Goal: Task Accomplishment & Management: Complete application form

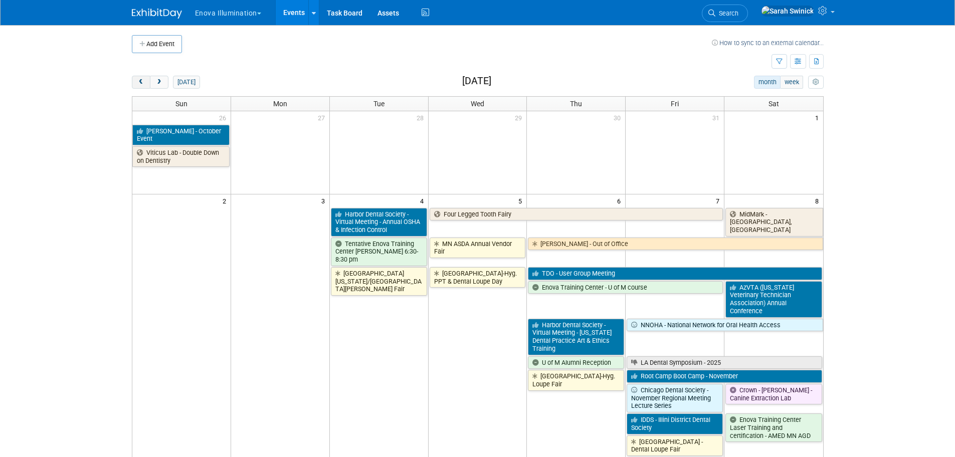
click at [142, 85] on span "prev" at bounding box center [141, 82] width 8 height 7
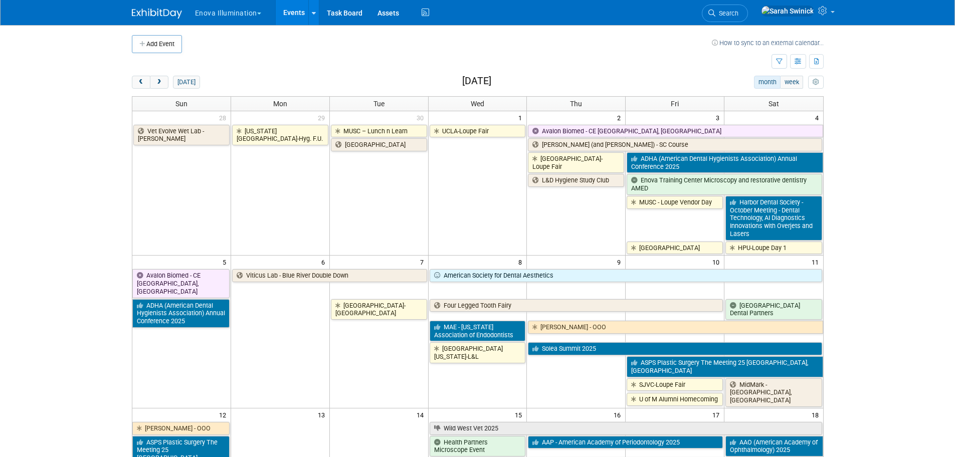
drag, startPoint x: 142, startPoint y: 84, endPoint x: 149, endPoint y: 63, distance: 22.4
click at [142, 83] on span "prev" at bounding box center [141, 82] width 8 height 7
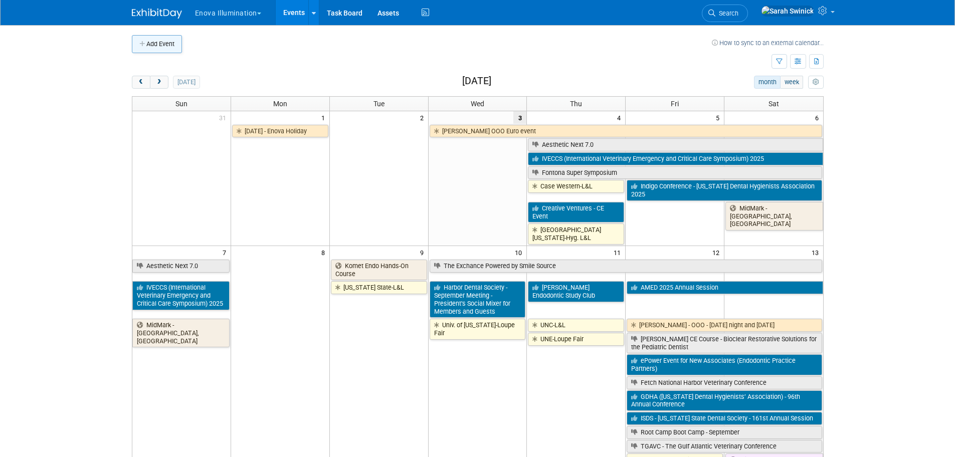
click at [159, 41] on button "Add Event" at bounding box center [157, 44] width 50 height 18
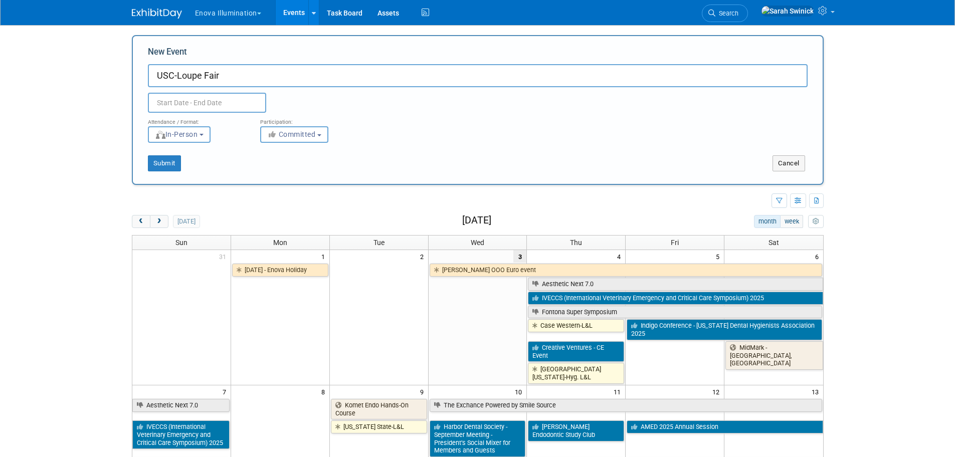
type input "USC-Loupe Fair"
click at [170, 104] on input "text" at bounding box center [207, 103] width 118 height 20
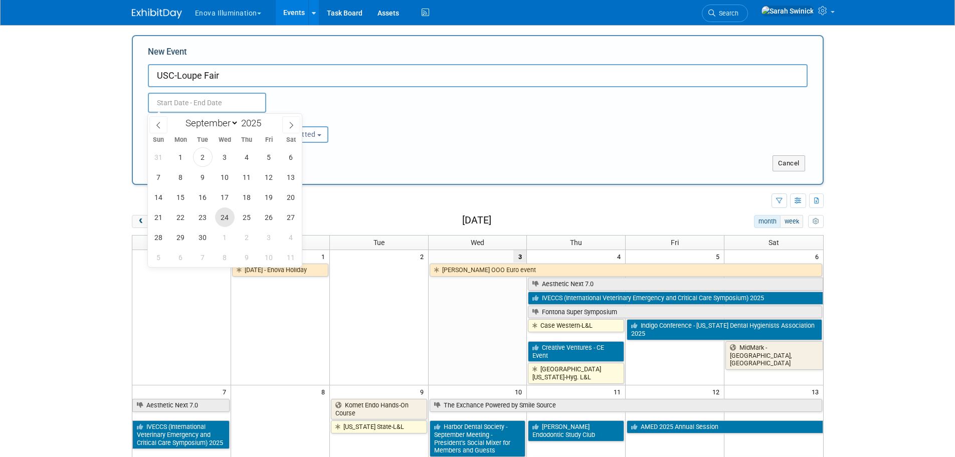
click at [218, 218] on span "24" at bounding box center [225, 218] width 20 height 20
click at [254, 222] on span "25" at bounding box center [247, 218] width 20 height 20
type input "[DATE] to [DATE]"
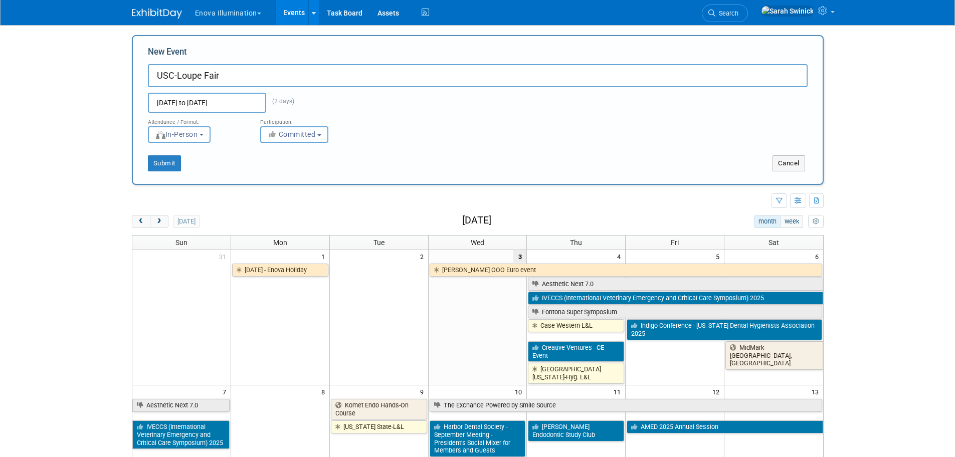
click at [300, 137] on span "Committed" at bounding box center [291, 134] width 49 height 8
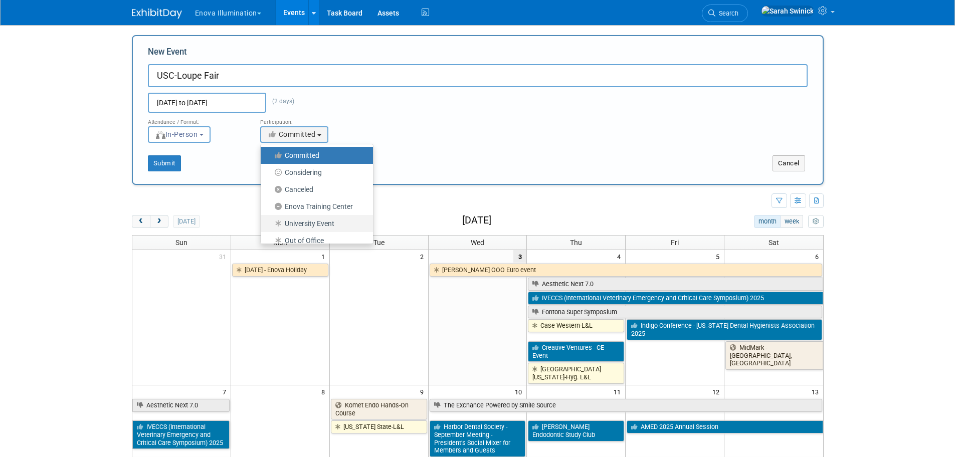
click at [305, 221] on label "University Event" at bounding box center [314, 223] width 97 height 13
click at [270, 221] on input "University Event" at bounding box center [266, 224] width 7 height 7
select select "103"
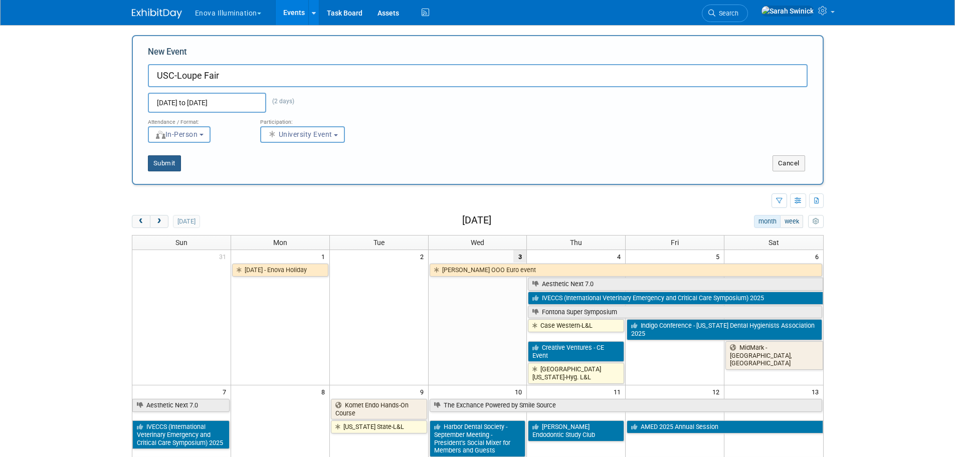
click at [169, 160] on button "Submit" at bounding box center [164, 163] width 33 height 16
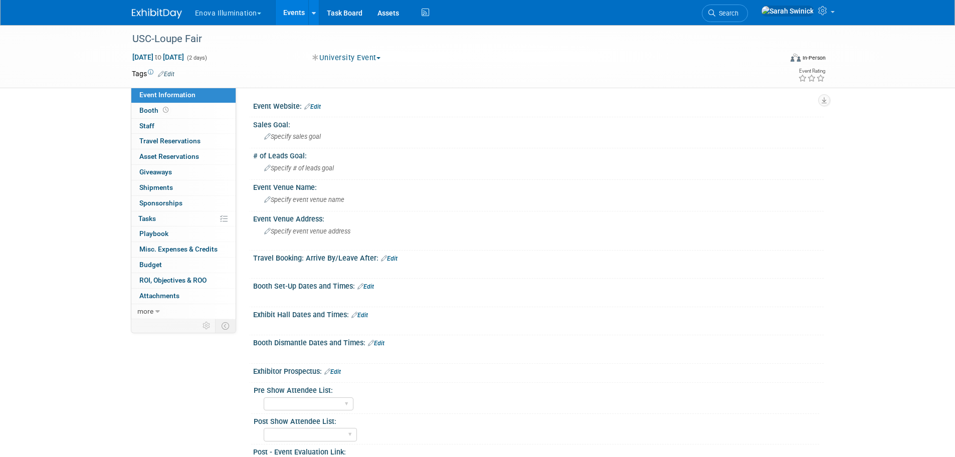
click at [359, 313] on link "Edit" at bounding box center [359, 315] width 17 height 7
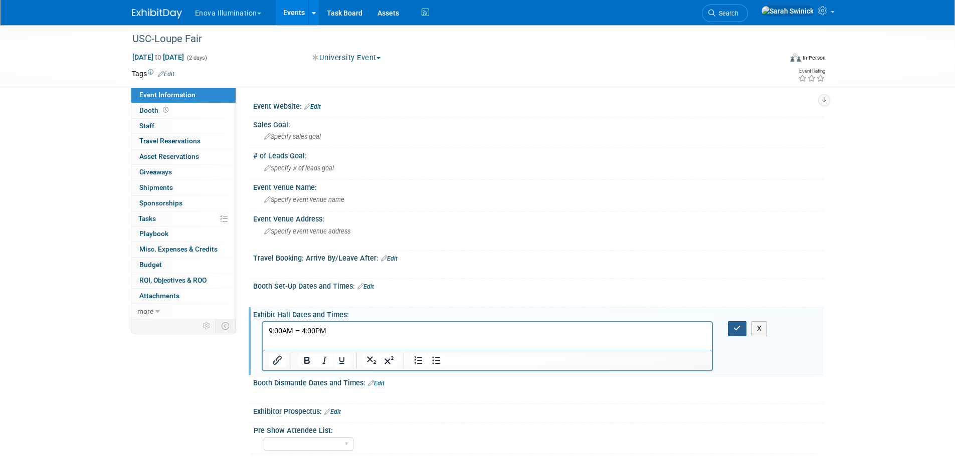
click at [736, 331] on button "button" at bounding box center [737, 328] width 19 height 15
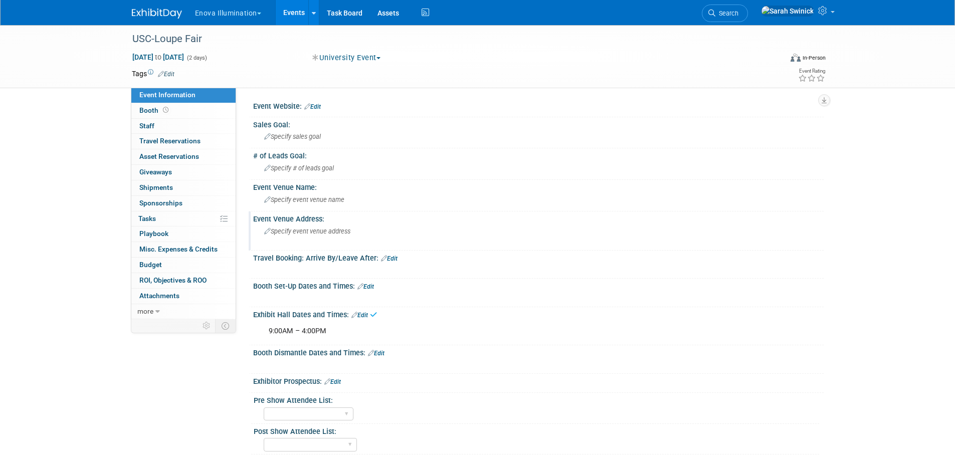
click at [352, 231] on div "Specify event venue address" at bounding box center [372, 235] width 223 height 23
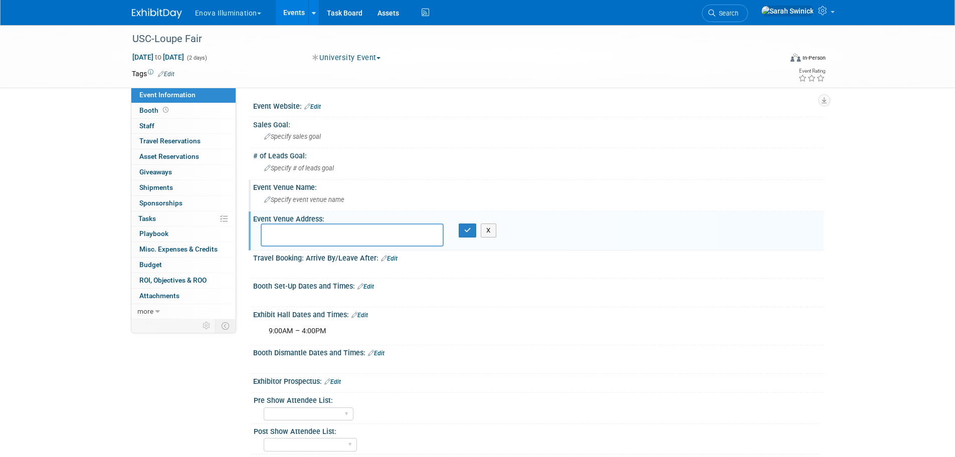
click at [292, 198] on span "Specify event venue name" at bounding box center [304, 200] width 80 height 8
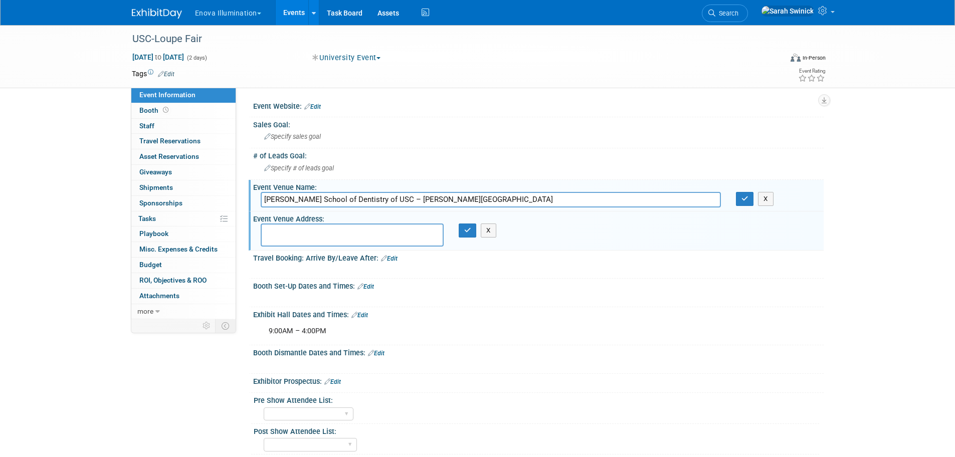
click at [409, 198] on input "[PERSON_NAME] School of Dentistry of USC – [PERSON_NAME][GEOGRAPHIC_DATA]" at bounding box center [491, 200] width 460 height 16
drag, startPoint x: 467, startPoint y: 197, endPoint x: 416, endPoint y: 204, distance: 51.0
click at [416, 203] on input "[PERSON_NAME] School of Dentistry of USC – [PERSON_NAME][GEOGRAPHIC_DATA]" at bounding box center [491, 200] width 460 height 16
type input "[PERSON_NAME] School of Dentistry of USC – [PERSON_NAME][GEOGRAPHIC_DATA]"
drag, startPoint x: 277, startPoint y: 229, endPoint x: 284, endPoint y: 225, distance: 7.7
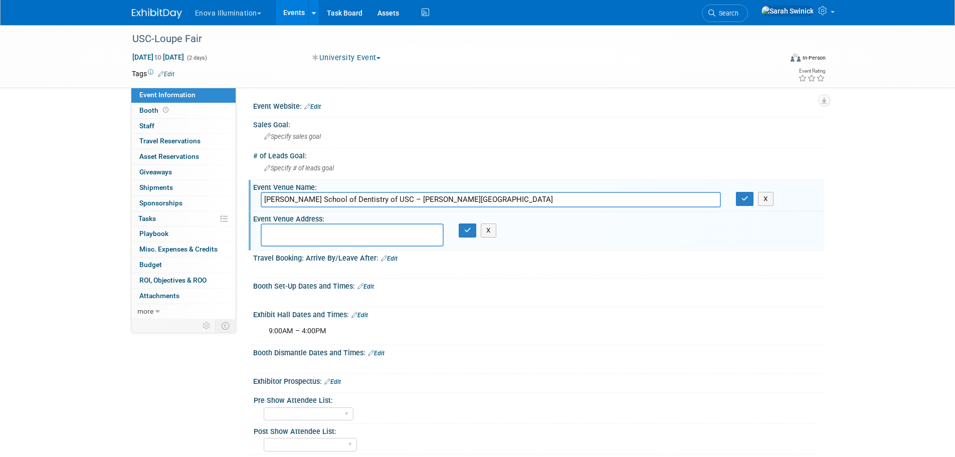
click at [284, 225] on textarea at bounding box center [352, 235] width 183 height 23
paste textarea "[STREET_ADDRESS] • [PERSON_NAME][GEOGRAPHIC_DATA] are located on the lobby/firs…"
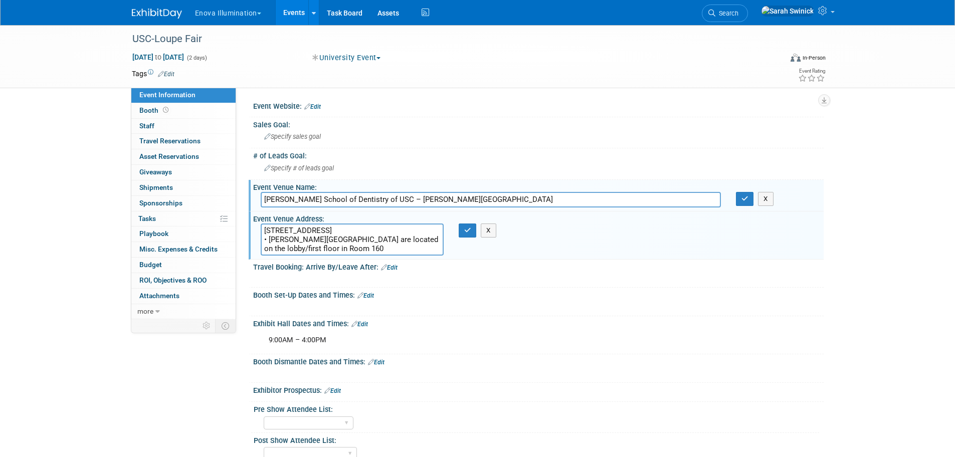
click at [317, 227] on textarea "[STREET_ADDRESS] • [PERSON_NAME][GEOGRAPHIC_DATA] are located on the lobby/firs…" at bounding box center [352, 240] width 183 height 32
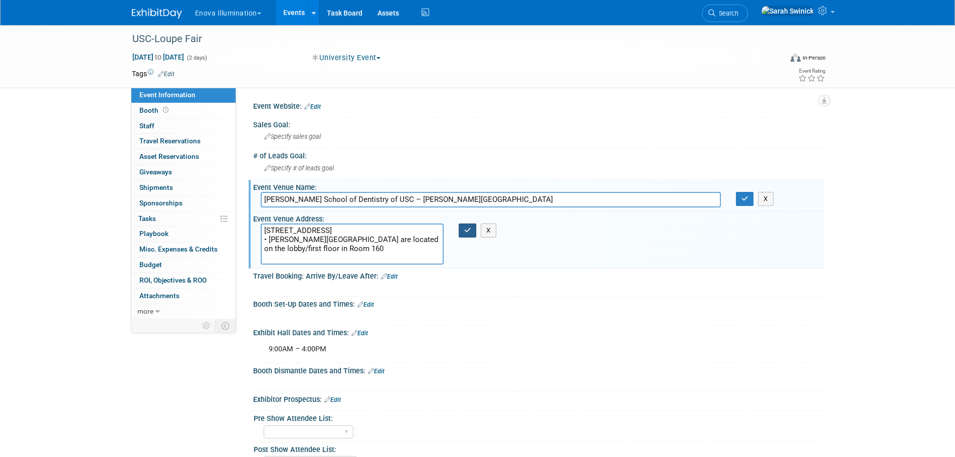
type textarea "[STREET_ADDRESS] • [PERSON_NAME][GEOGRAPHIC_DATA] are located on the lobby/firs…"
click at [468, 234] on button "button" at bounding box center [468, 231] width 18 height 14
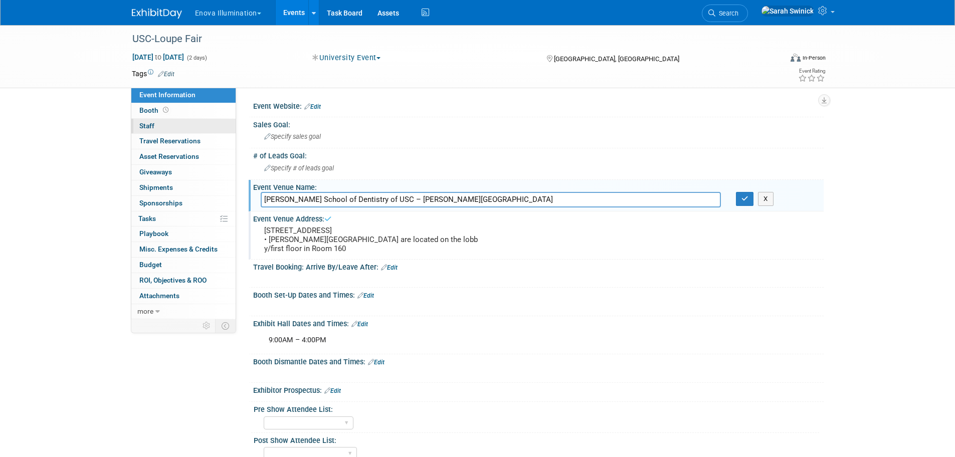
click at [210, 128] on link "0 Staff 0" at bounding box center [183, 126] width 104 height 15
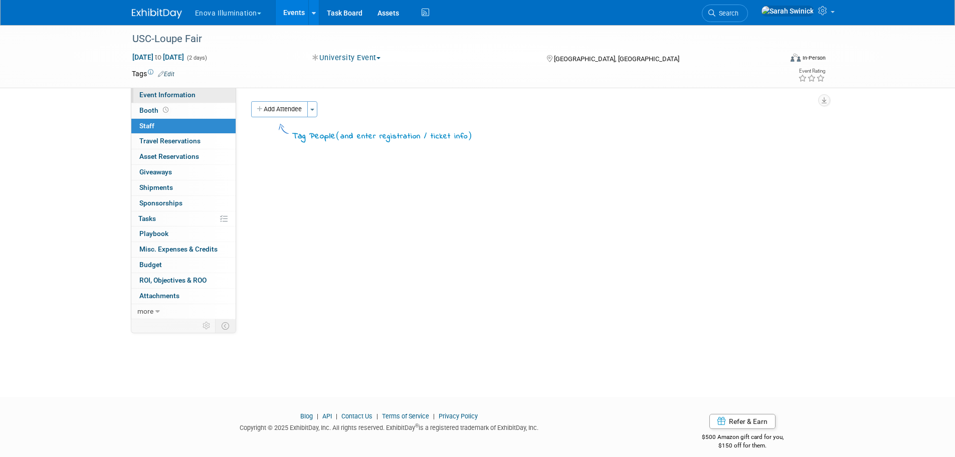
click at [191, 95] on span "Event Information" at bounding box center [167, 95] width 56 height 8
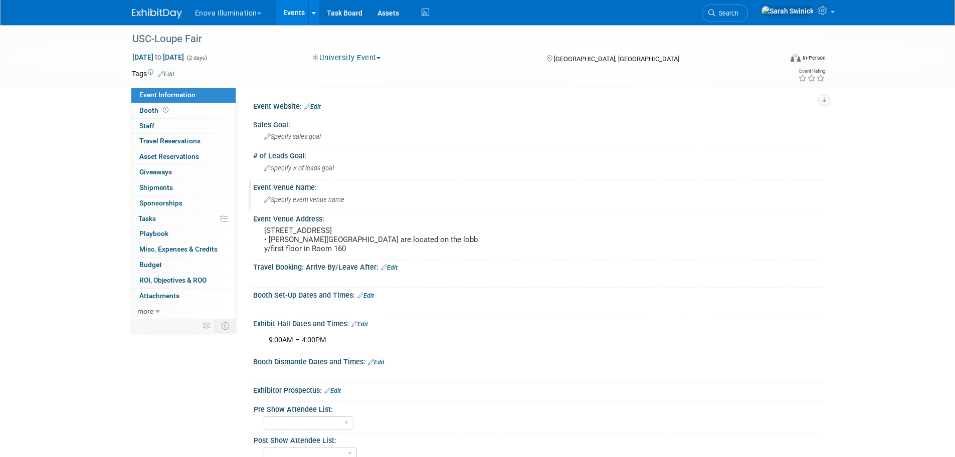
click at [327, 198] on span "Specify event venue name" at bounding box center [304, 200] width 80 height 8
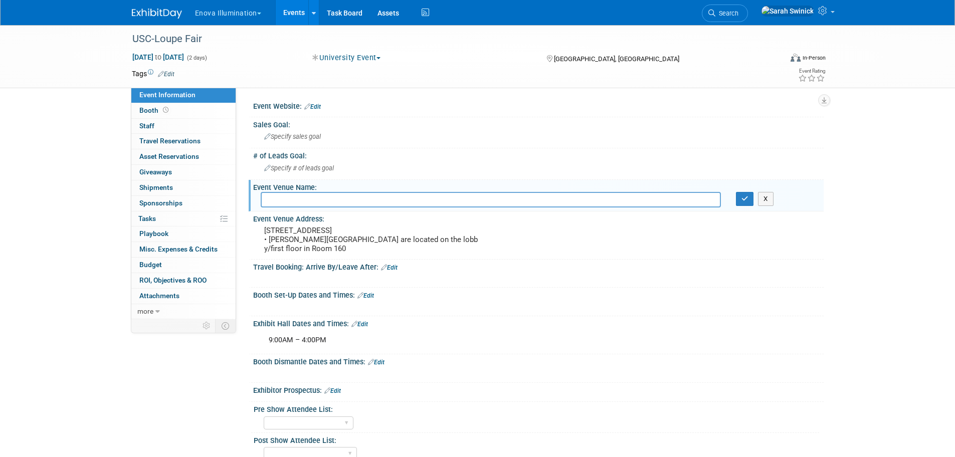
click at [298, 193] on input "text" at bounding box center [491, 200] width 460 height 16
paste input "[PERSON_NAME] School of Dentistry of USC – [PERSON_NAME][GEOGRAPHIC_DATA]"
type input "[PERSON_NAME] School of Dentistry of USC – [PERSON_NAME][GEOGRAPHIC_DATA]"
drag, startPoint x: 742, startPoint y: 196, endPoint x: 604, endPoint y: 180, distance: 138.8
click at [741, 197] on icon "button" at bounding box center [744, 198] width 7 height 7
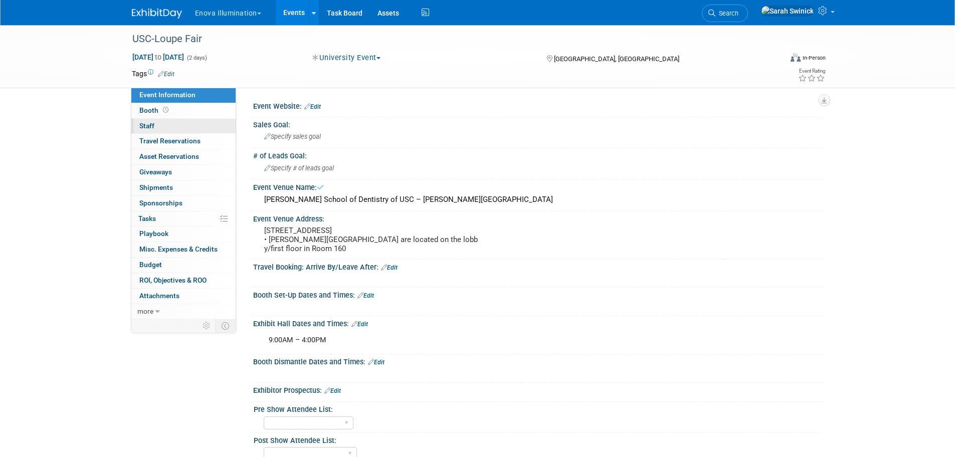
click at [199, 128] on link "0 Staff 0" at bounding box center [183, 126] width 104 height 15
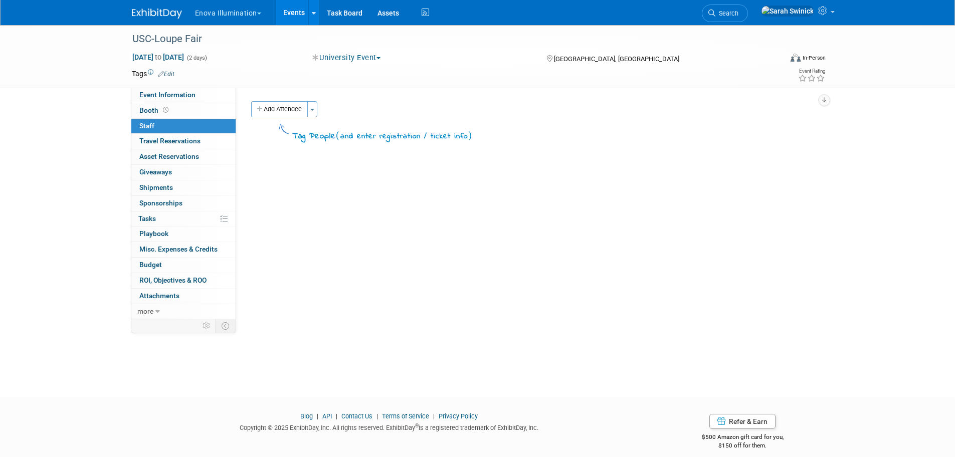
click at [301, 112] on button "Add Attendee" at bounding box center [279, 109] width 57 height 16
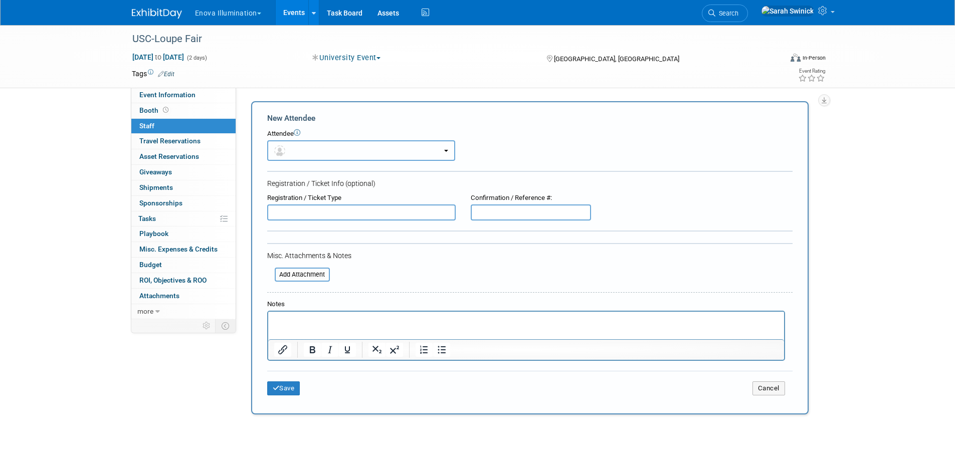
drag, startPoint x: 308, startPoint y: 158, endPoint x: 309, endPoint y: 165, distance: 7.5
click at [308, 159] on button "button" at bounding box center [361, 150] width 188 height 21
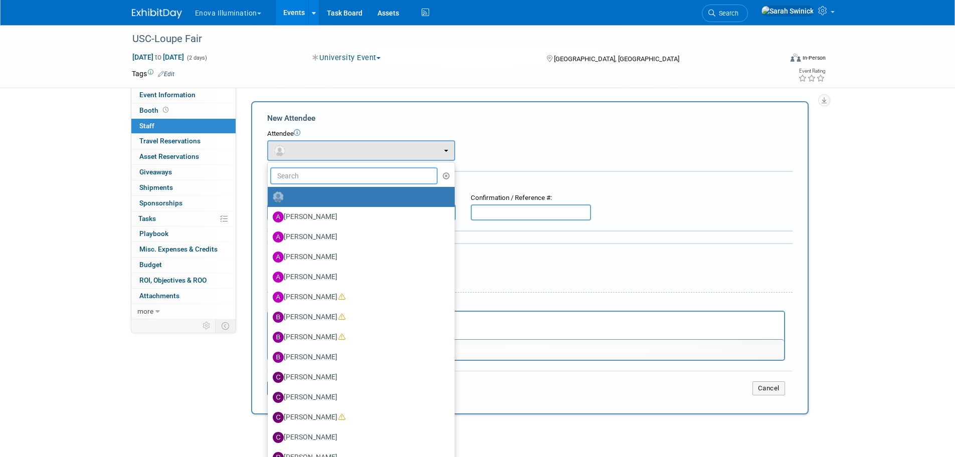
click at [306, 175] on input "text" at bounding box center [354, 175] width 168 height 17
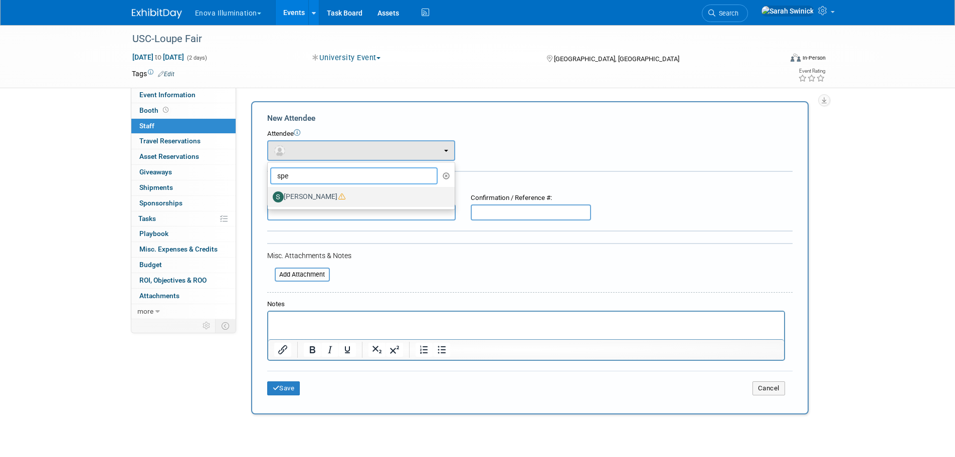
type input "spe"
drag, startPoint x: 293, startPoint y: 193, endPoint x: 299, endPoint y: 200, distance: 9.6
click at [293, 193] on label "[PERSON_NAME]" at bounding box center [359, 197] width 172 height 16
click at [318, 199] on label "[PERSON_NAME]" at bounding box center [359, 197] width 172 height 16
click at [269, 199] on input "[PERSON_NAME]" at bounding box center [266, 195] width 7 height 7
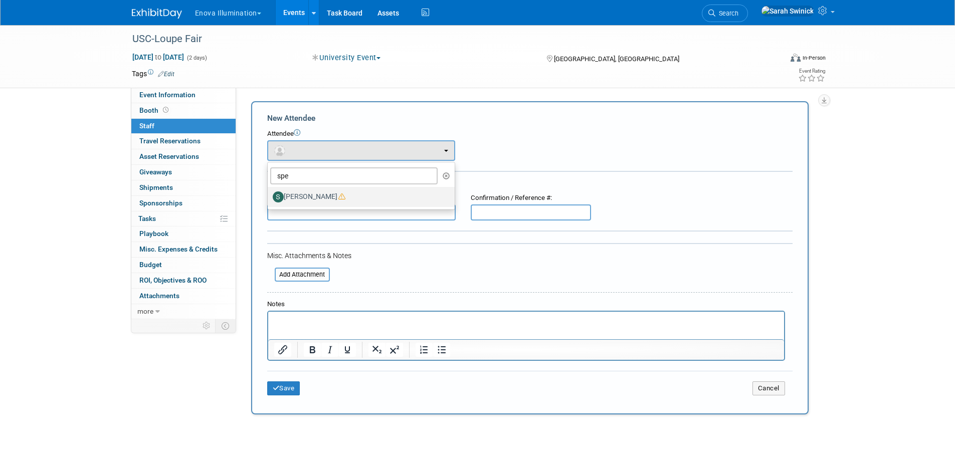
select select "1229f805-5bb5-4799-818e-31fe4287cc91"
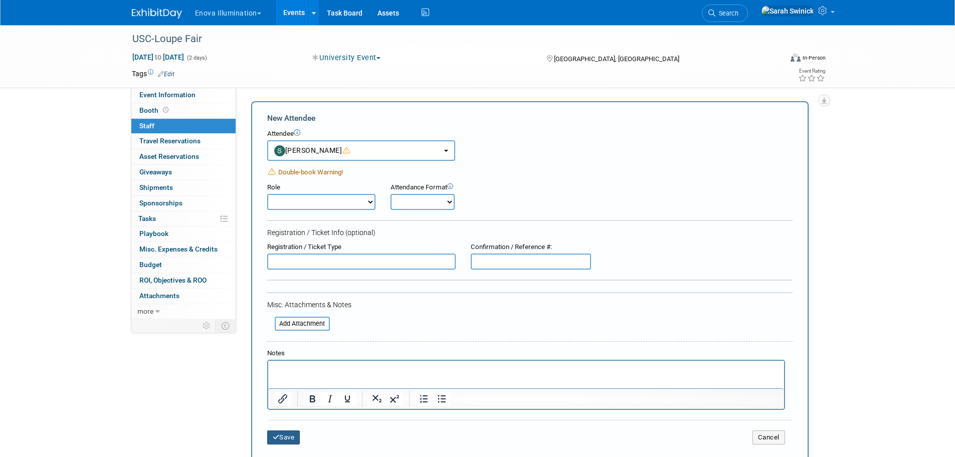
click at [283, 445] on button "Save" at bounding box center [283, 438] width 33 height 14
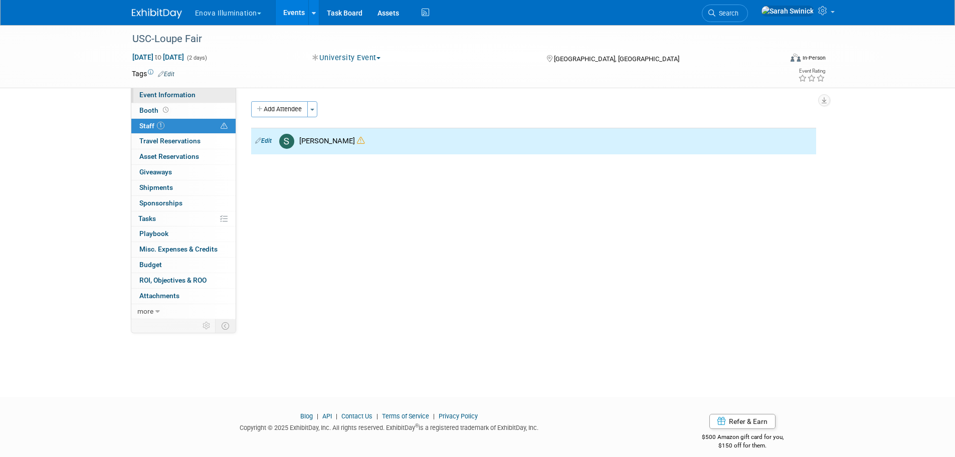
click at [163, 94] on span "Event Information" at bounding box center [167, 95] width 56 height 8
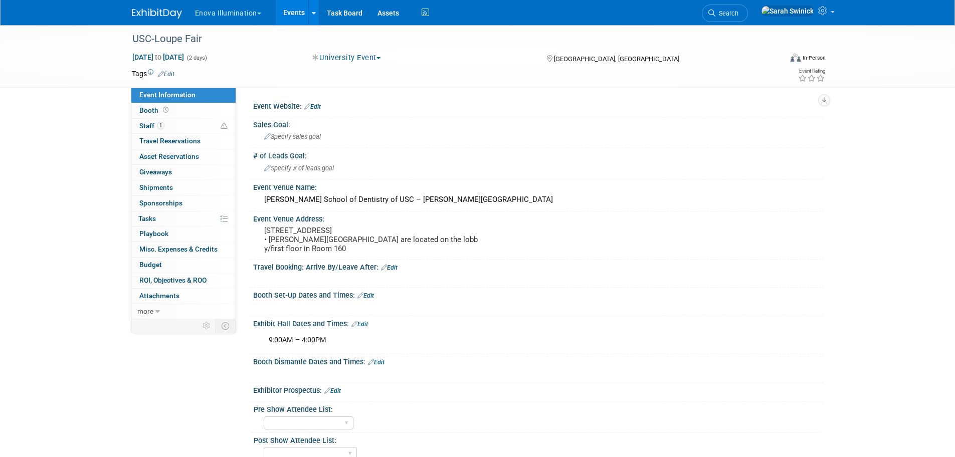
click at [162, 10] on img at bounding box center [157, 14] width 50 height 10
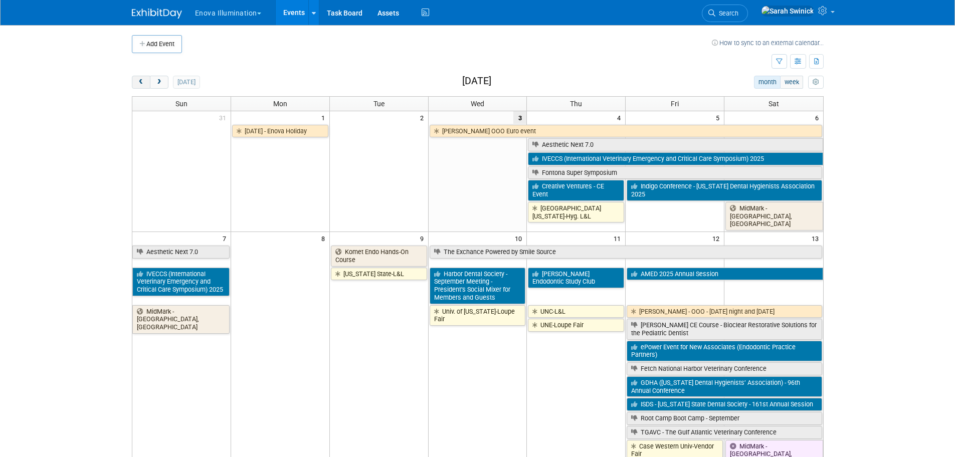
click at [145, 87] on button "prev" at bounding box center [141, 82] width 19 height 13
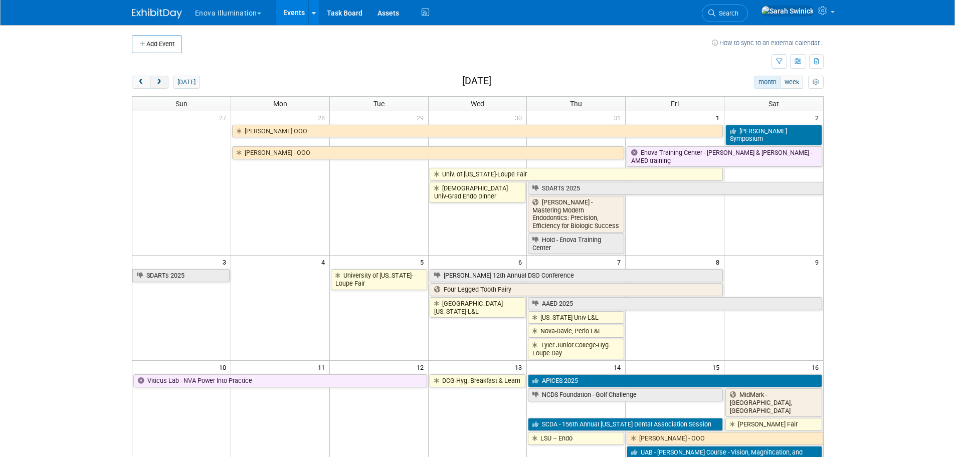
click at [156, 84] on span "next" at bounding box center [159, 82] width 8 height 7
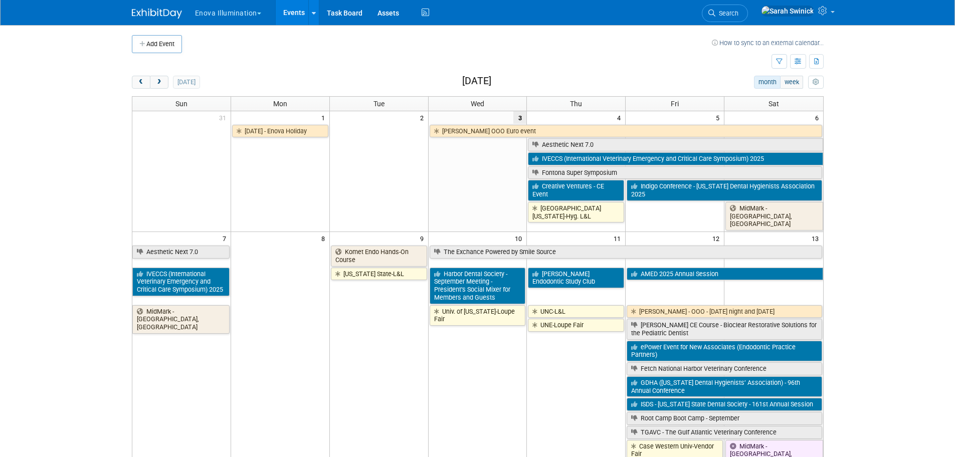
click at [161, 79] on span "next" at bounding box center [159, 82] width 8 height 7
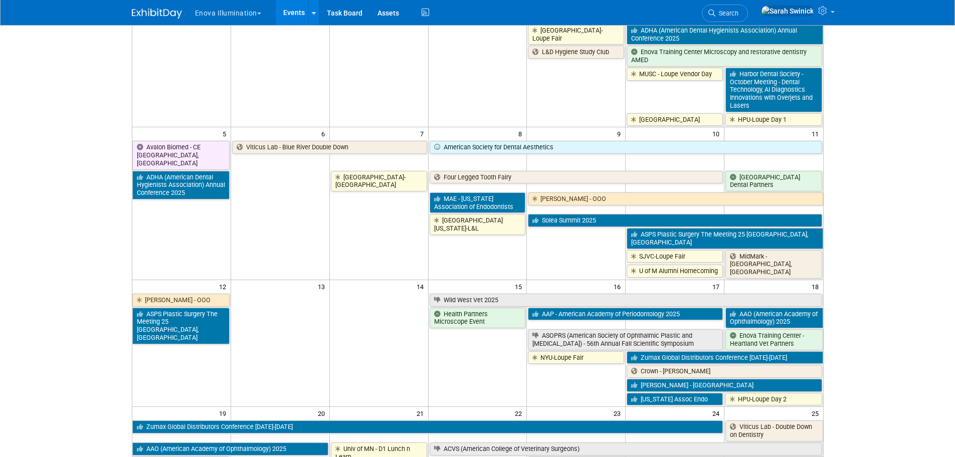
scroll to position [251, 0]
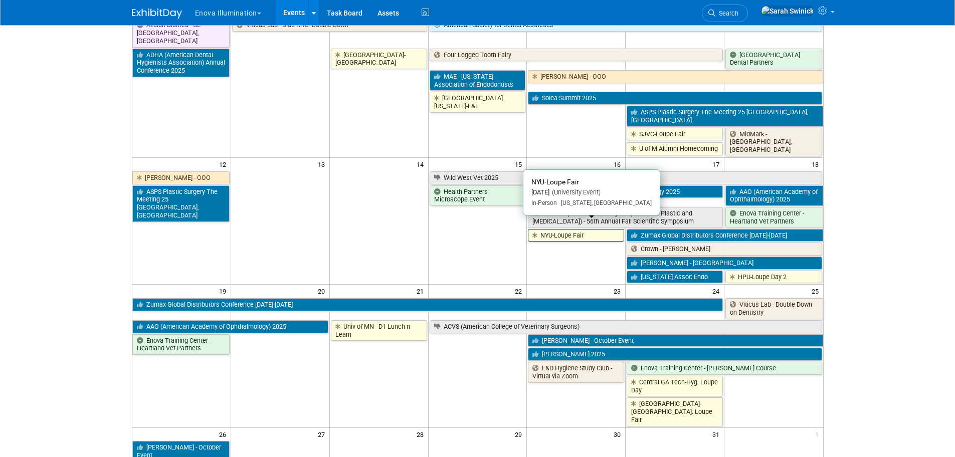
click at [563, 231] on link "NYU-Loupe Fair" at bounding box center [576, 235] width 96 height 13
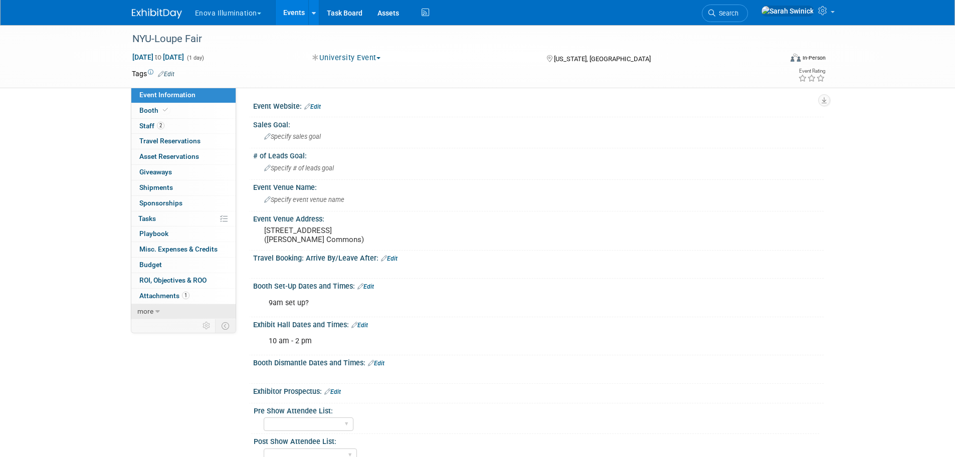
click at [205, 306] on link "more" at bounding box center [183, 311] width 104 height 15
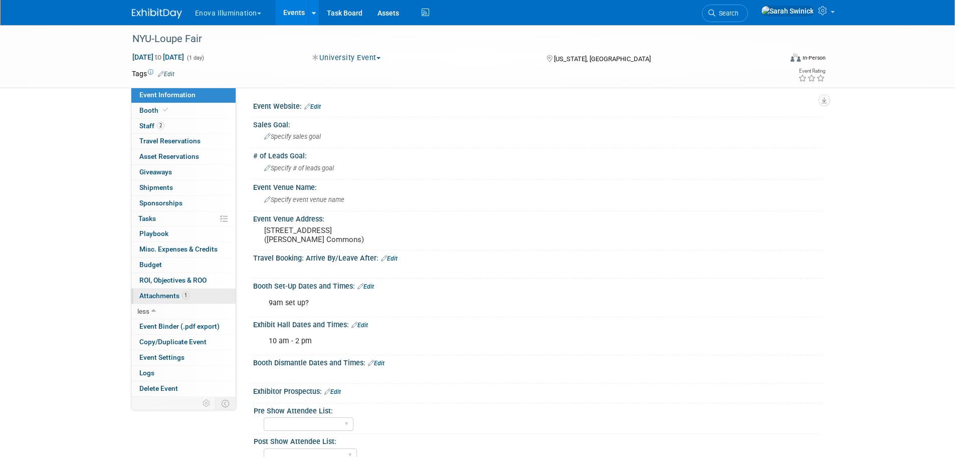
click at [206, 295] on link "1 Attachments 1" at bounding box center [183, 296] width 104 height 15
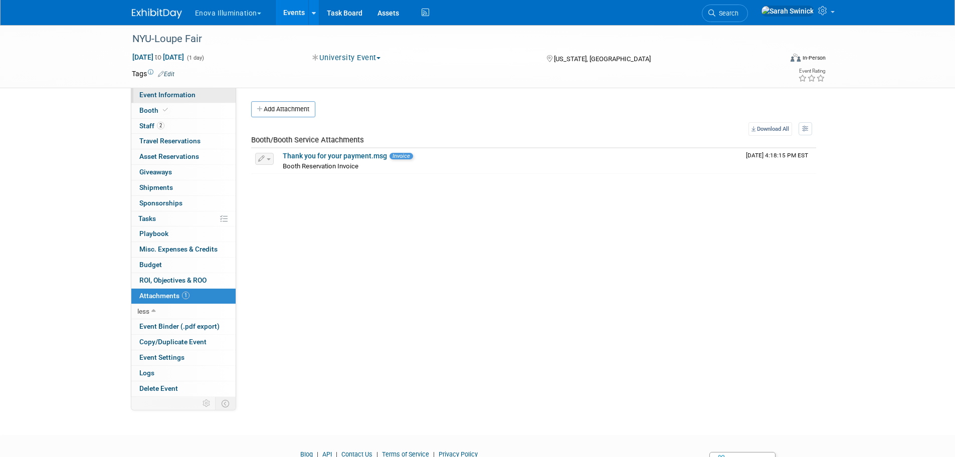
click at [184, 97] on span "Event Information" at bounding box center [167, 95] width 56 height 8
